Goal: Task Accomplishment & Management: Use online tool/utility

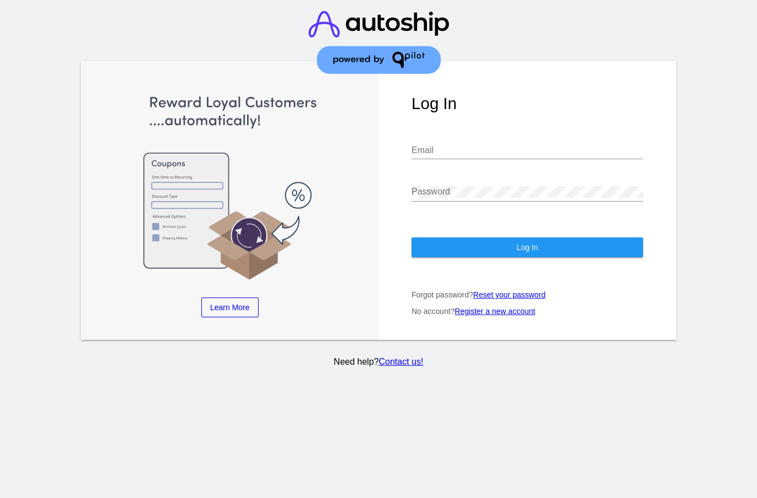
click at [434, 165] on div "Email" at bounding box center [528, 152] width 232 height 36
click at [431, 155] on input "Email" at bounding box center [528, 150] width 232 height 10
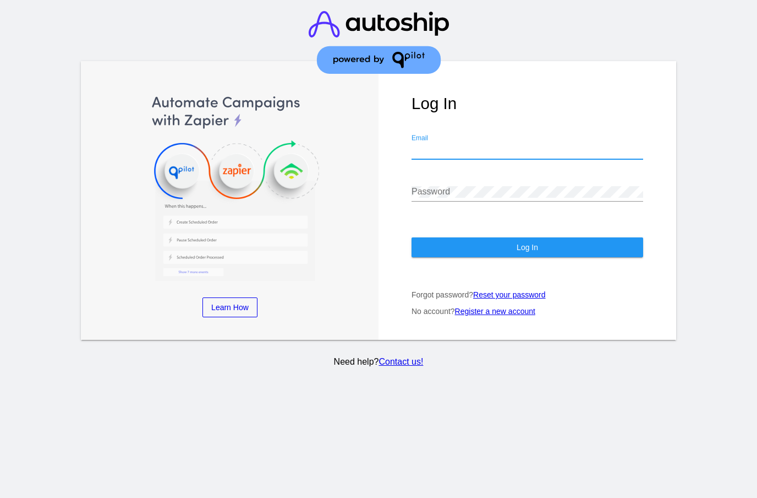
click at [593, 155] on input "Email" at bounding box center [528, 150] width 232 height 10
click at [617, 155] on input "Email" at bounding box center [528, 150] width 232 height 10
click at [484, 155] on input "Email" at bounding box center [528, 150] width 232 height 10
type input "[EMAIL_ADDRESS][DOMAIN_NAME]"
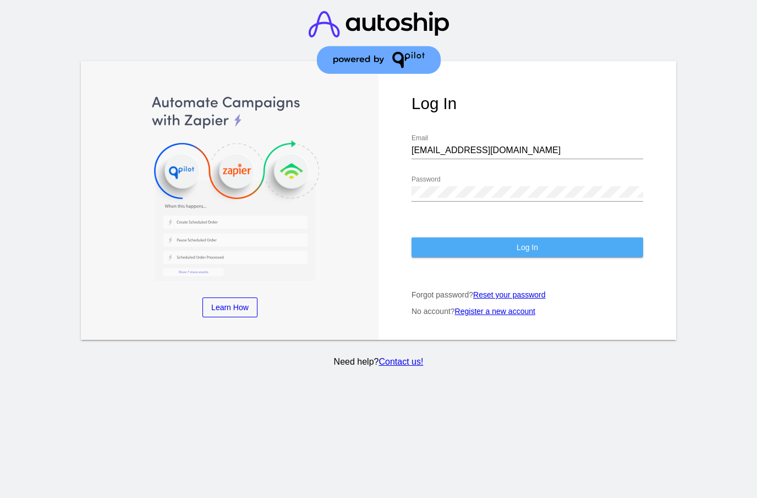
click at [446, 252] on button "Log In" at bounding box center [528, 247] width 232 height 20
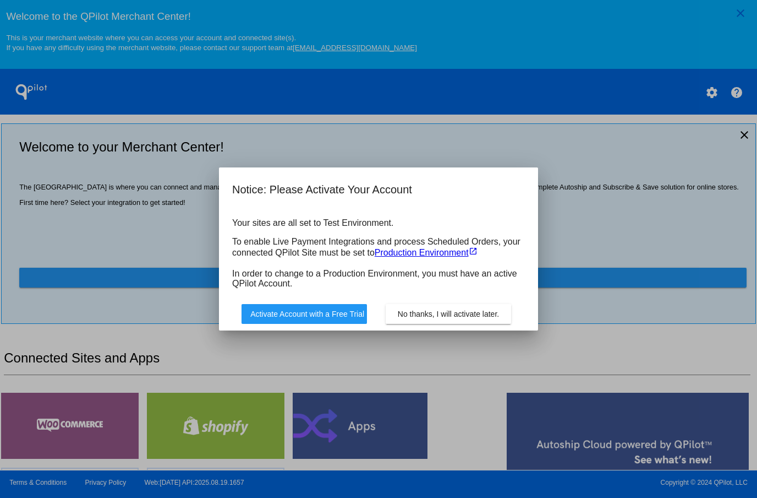
click at [673, 224] on div at bounding box center [378, 249] width 757 height 498
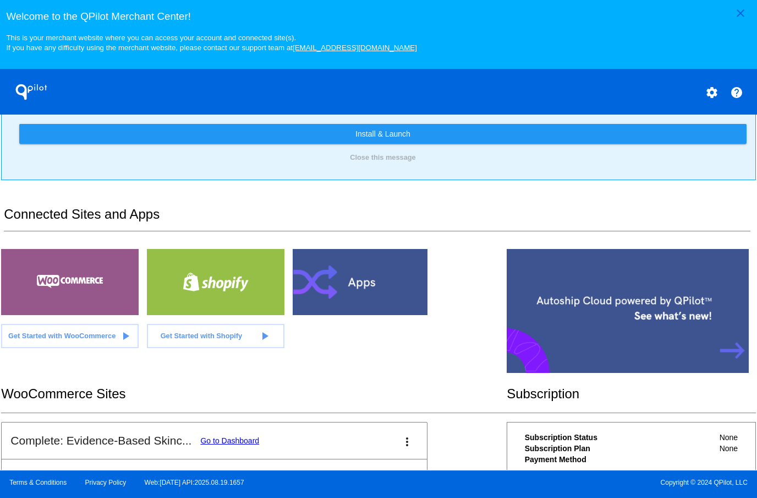
scroll to position [148, 0]
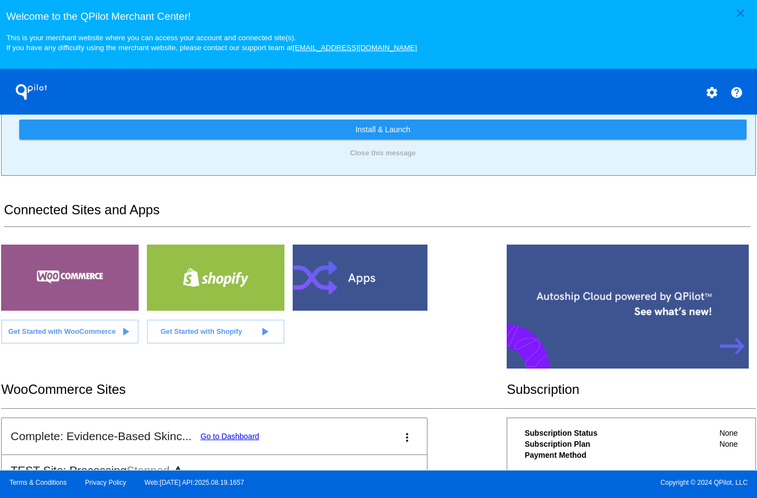
click at [50, 335] on span "Get Started with WooCommerce" at bounding box center [61, 331] width 107 height 8
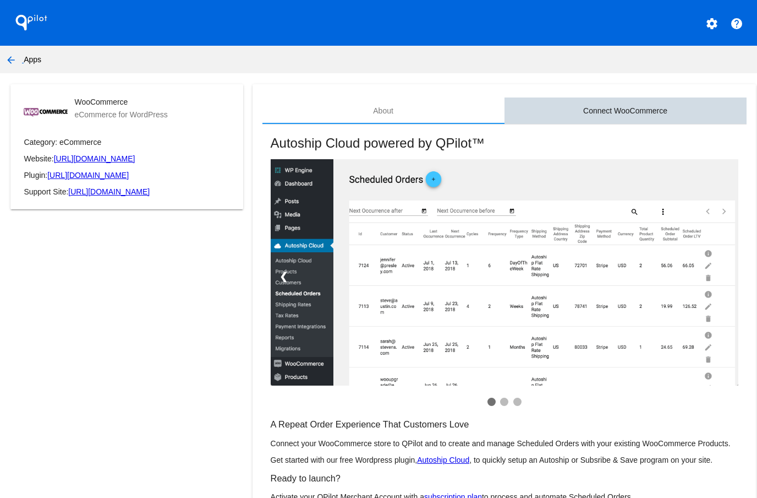
click at [638, 117] on div "Connect WooCommerce" at bounding box center [626, 110] width 242 height 26
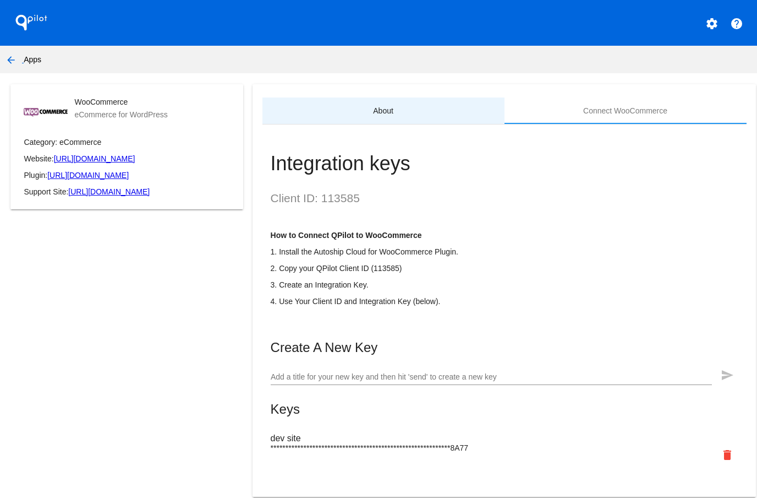
click at [378, 108] on div "About" at bounding box center [383, 110] width 20 height 9
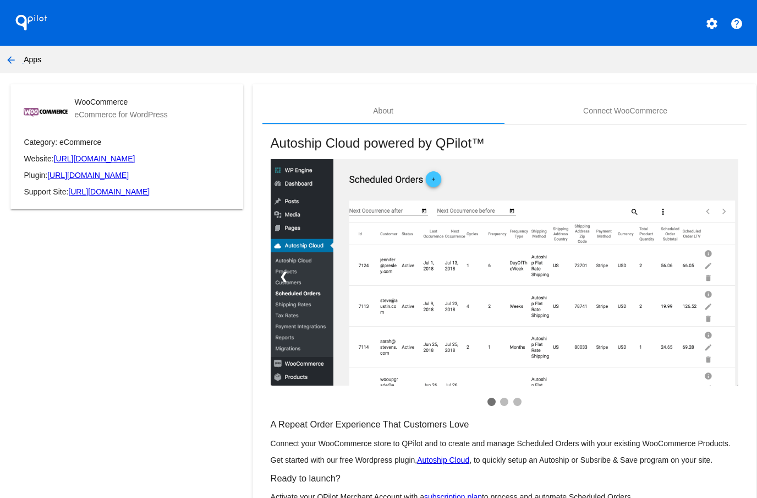
click at [19, 58] on button "arrow_back" at bounding box center [11, 59] width 22 height 22
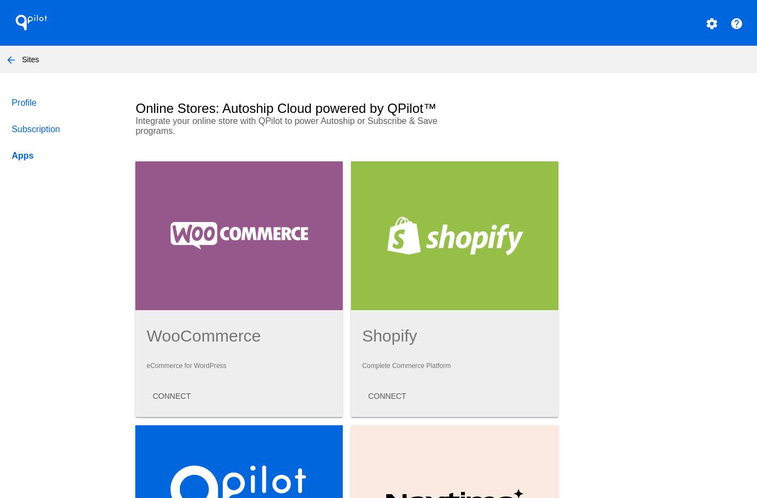
click at [31, 20] on h1 "QPilot" at bounding box center [31, 23] width 44 height 22
click at [21, 24] on h1 "QPilot" at bounding box center [31, 23] width 44 height 22
click at [732, 31] on button "help" at bounding box center [737, 23] width 22 height 22
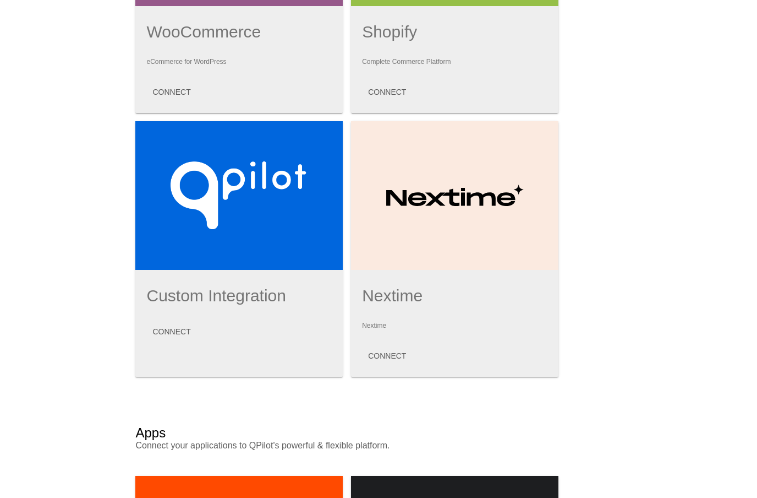
scroll to position [308, 0]
